Goal: Use online tool/utility: Utilize a website feature to perform a specific function

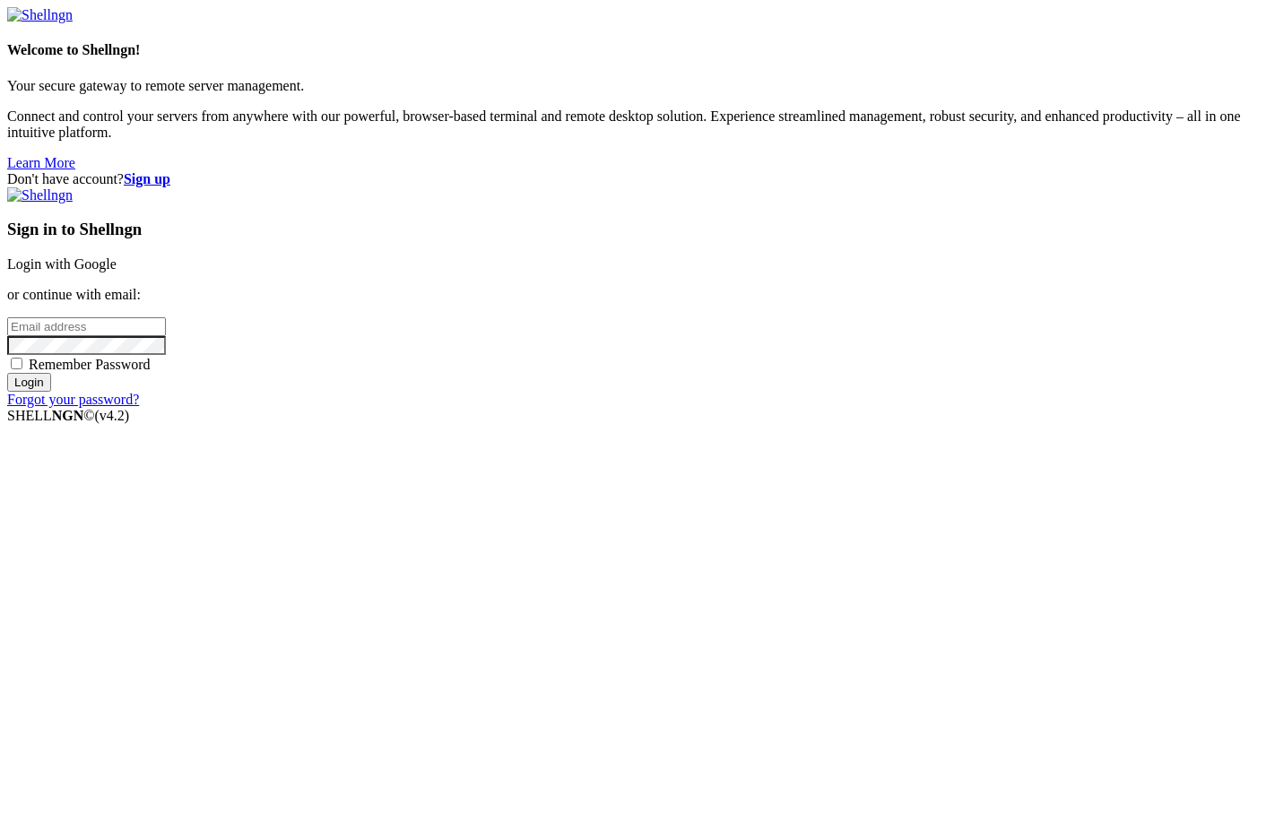
click at [117, 272] on link "Login with Google" at bounding box center [61, 263] width 109 height 15
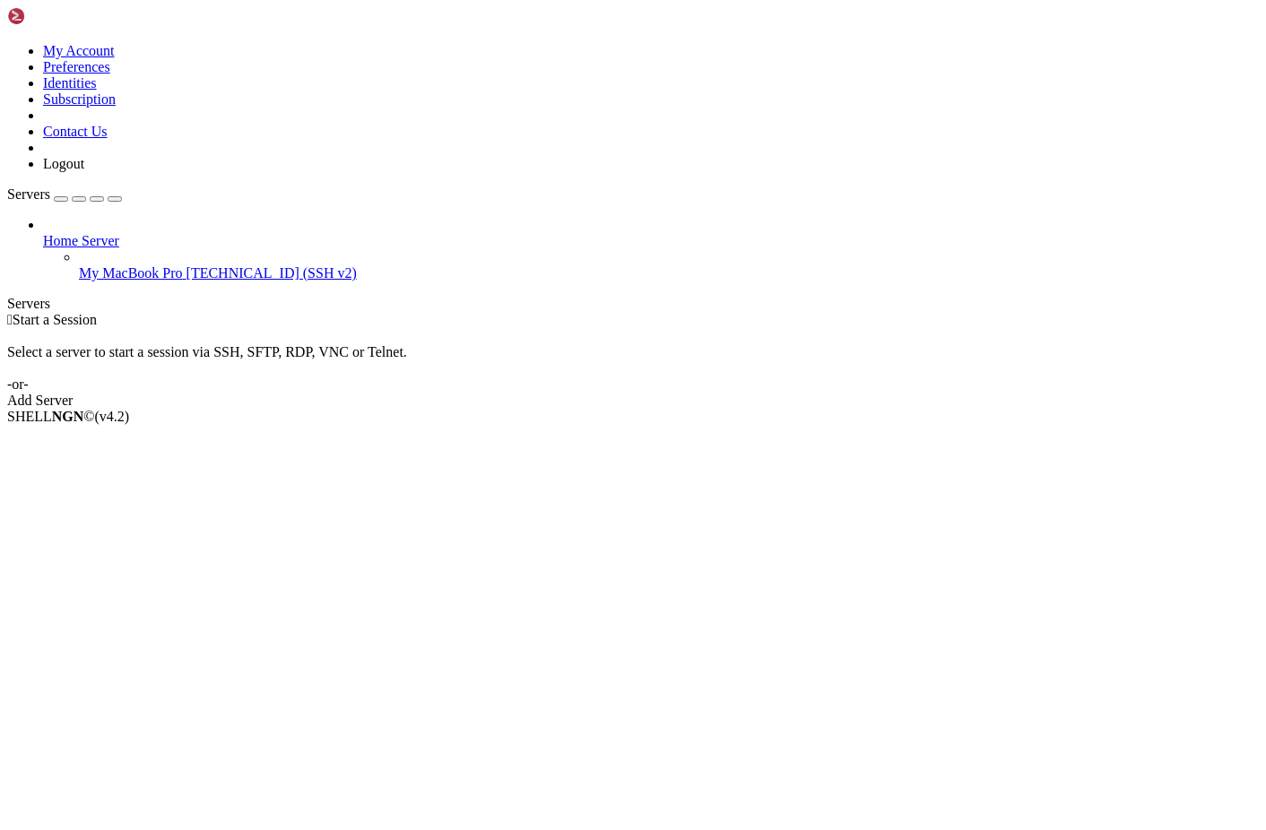
click at [122, 217] on div "Home Server My MacBook Pro [TECHNICAL_ID] (SSH v2)" at bounding box center [632, 249] width 1251 height 65
click at [121, 265] on link "My MacBook Pro [TECHNICAL_ID] (SSH v2)" at bounding box center [669, 273] width 1180 height 16
click at [186, 265] on span "[TECHNICAL_ID] (SSH v2)" at bounding box center [271, 272] width 170 height 15
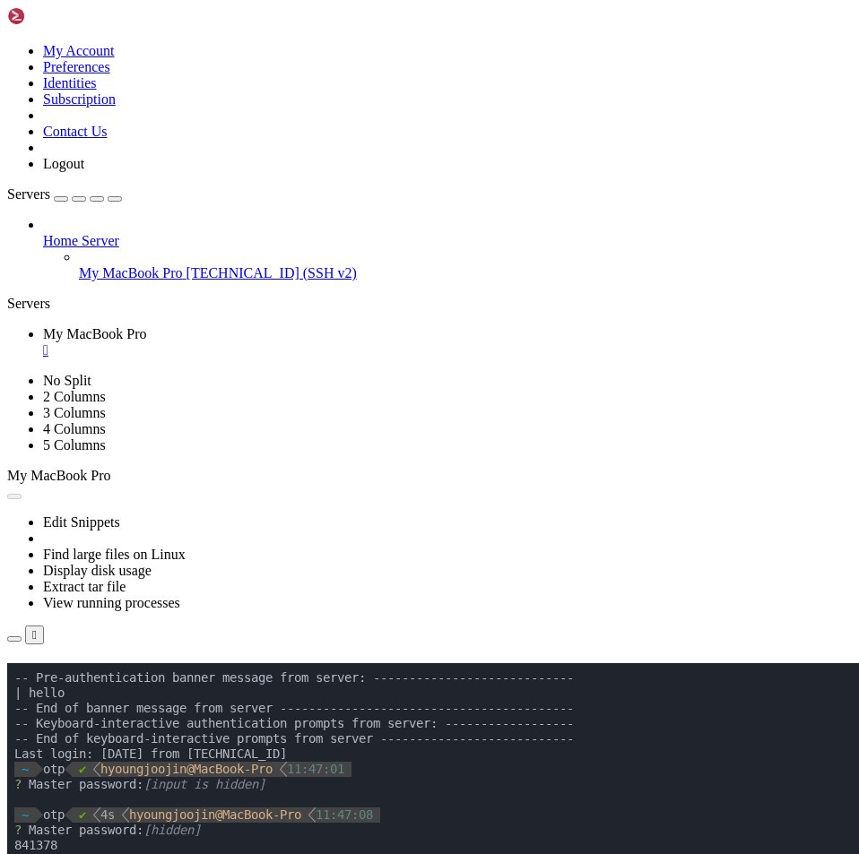
click at [368, 342] on div "" at bounding box center [447, 350] width 809 height 16
